Goal: Information Seeking & Learning: Stay updated

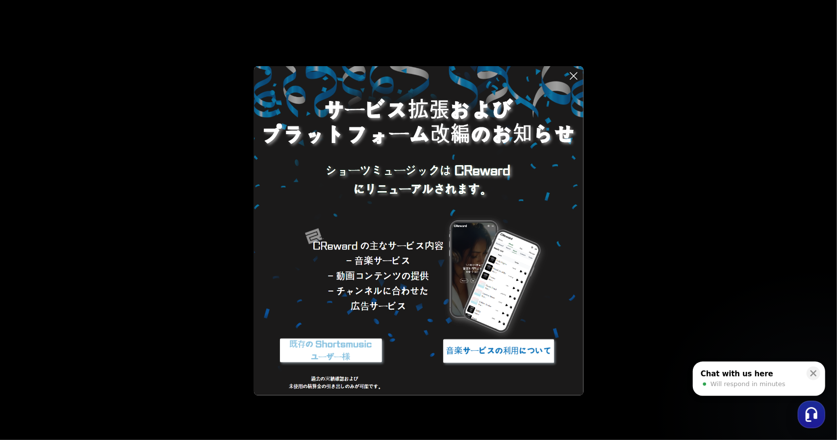
click at [715, 369] on div "Chat with us here Will respond in minutes" at bounding box center [751, 379] width 102 height 21
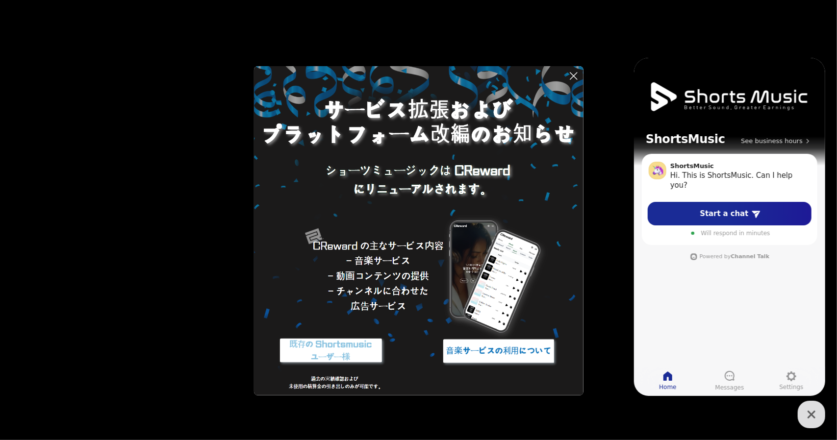
click at [130, 198] on button at bounding box center [418, 220] width 837 height 440
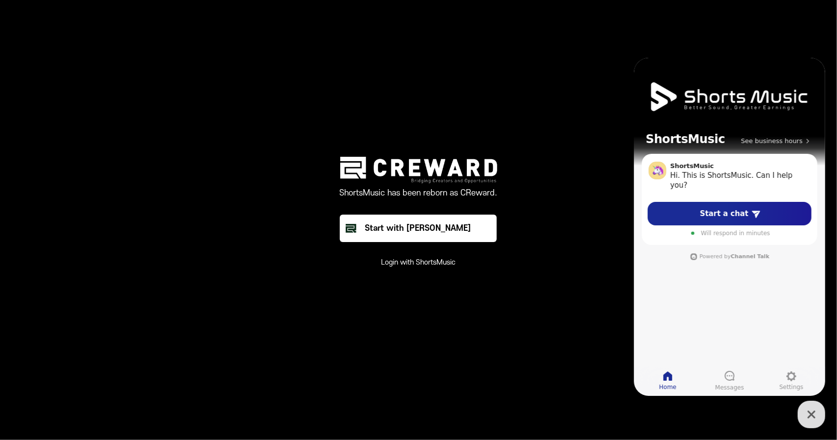
click at [407, 265] on button "Login with ShortsMusic" at bounding box center [419, 263] width 75 height 10
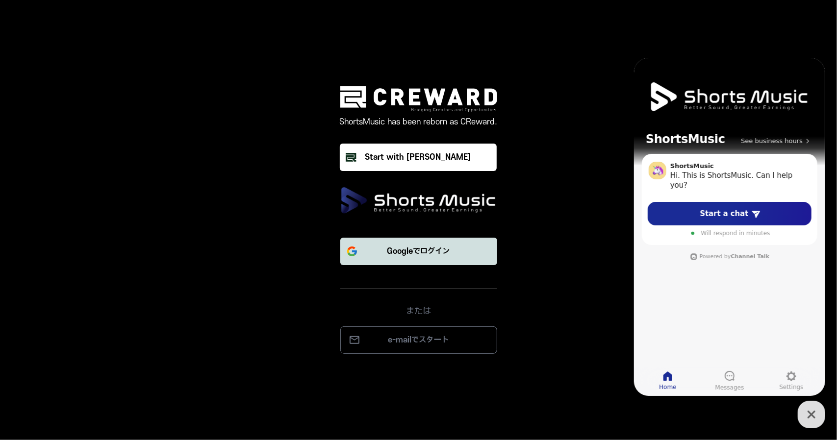
click at [416, 253] on p "Googleでログイン" at bounding box center [418, 252] width 63 height 12
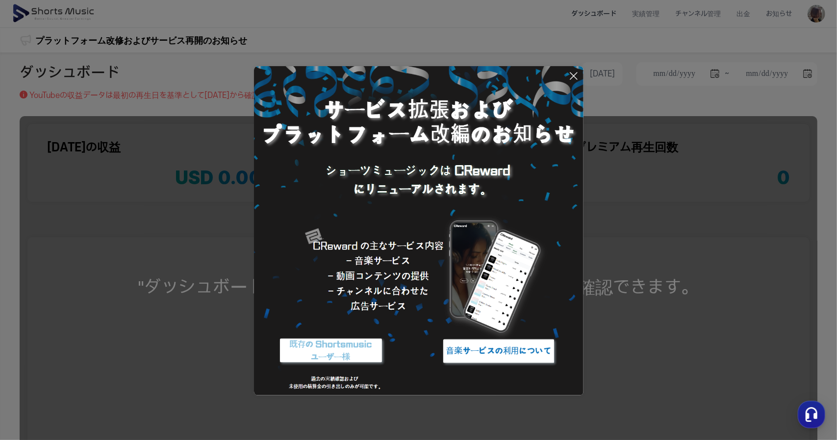
click at [576, 75] on icon at bounding box center [574, 76] width 12 height 12
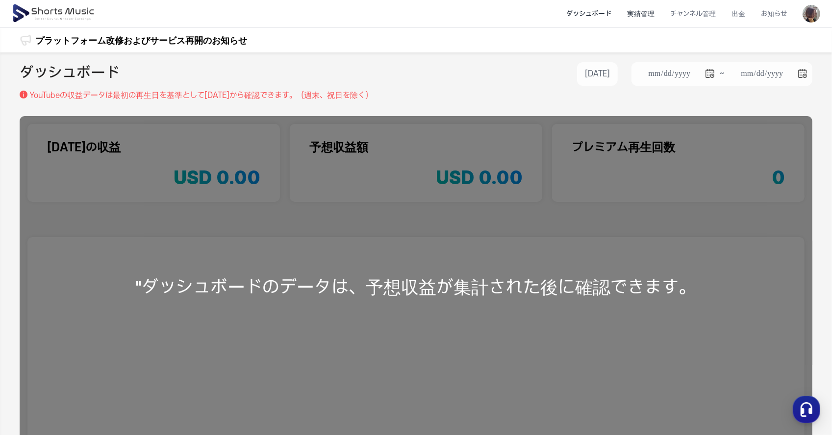
click at [658, 18] on li "実績管理" at bounding box center [640, 14] width 43 height 26
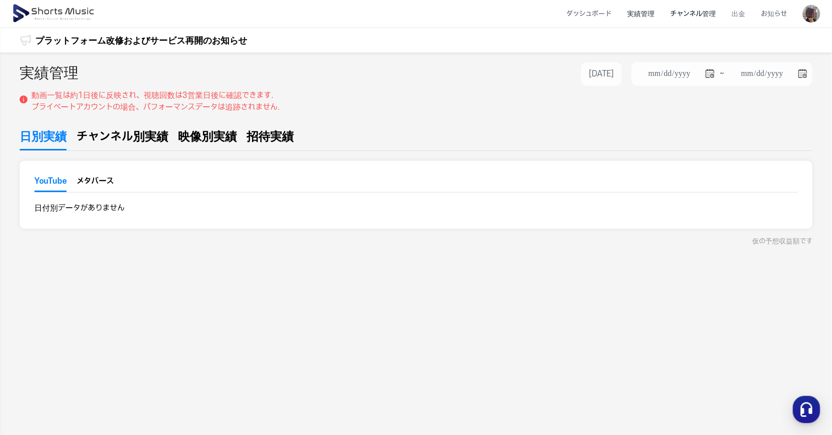
click at [698, 9] on li "チャンネル管理" at bounding box center [693, 14] width 61 height 26
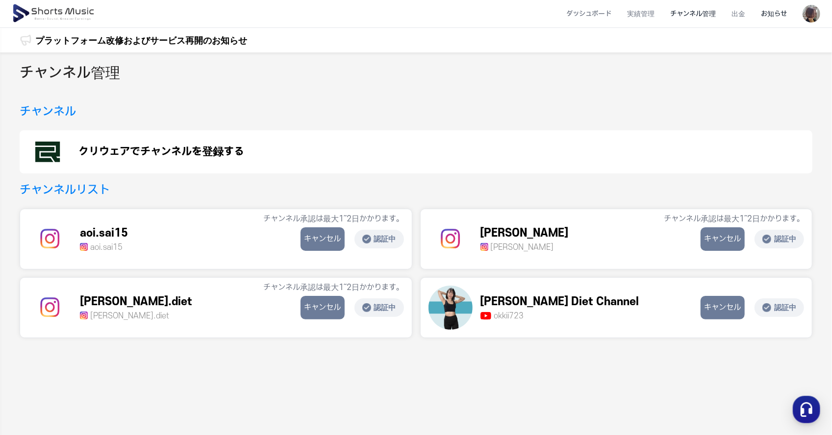
click at [764, 11] on li "お知らせ" at bounding box center [774, 14] width 42 height 26
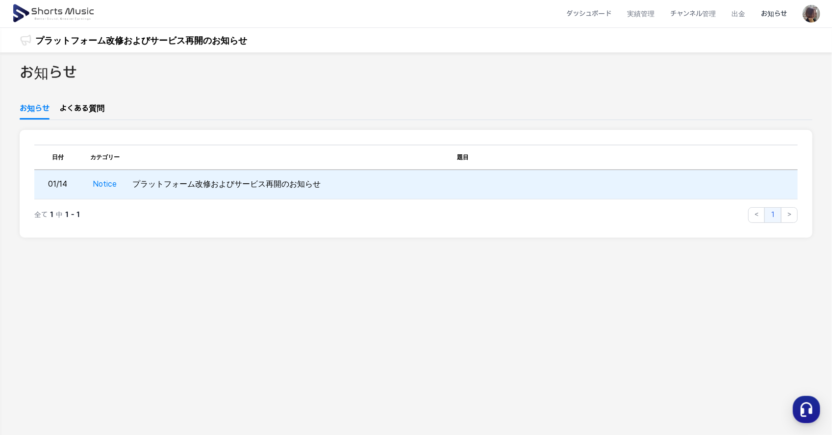
click at [249, 182] on td "プラットフォーム改修およびサービス再開のお知らせ" at bounding box center [462, 184] width 669 height 29
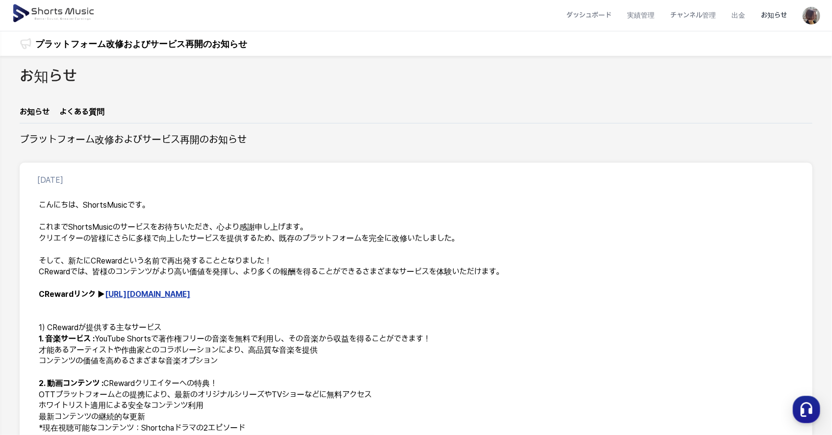
click at [138, 300] on p "CRewardリンク ▶ [URL][DOMAIN_NAME]" at bounding box center [416, 294] width 755 height 11
click at [139, 295] on link "[URL][DOMAIN_NAME]" at bounding box center [147, 294] width 85 height 9
